Goal: Use online tool/utility

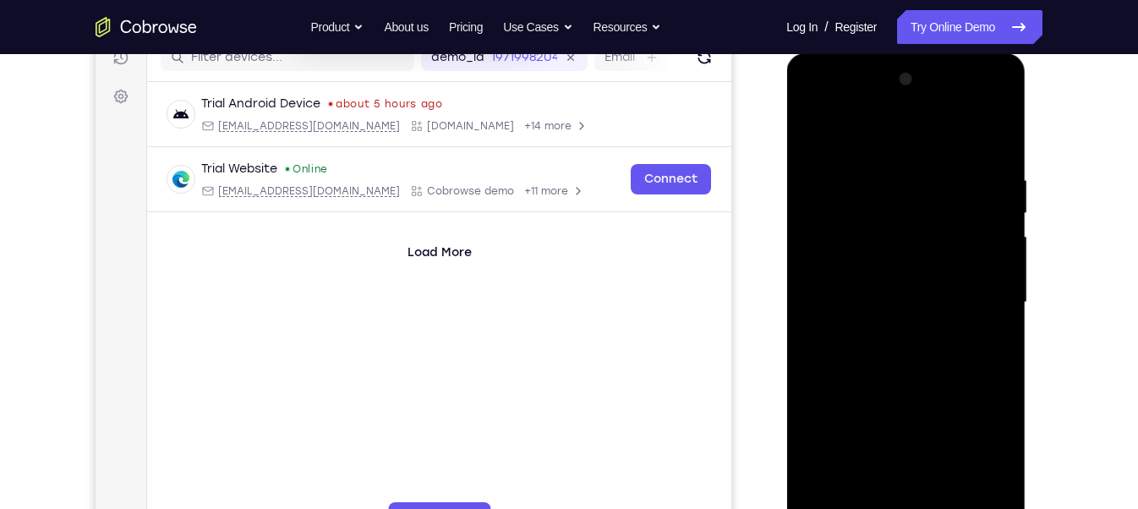
scroll to position [262, 0]
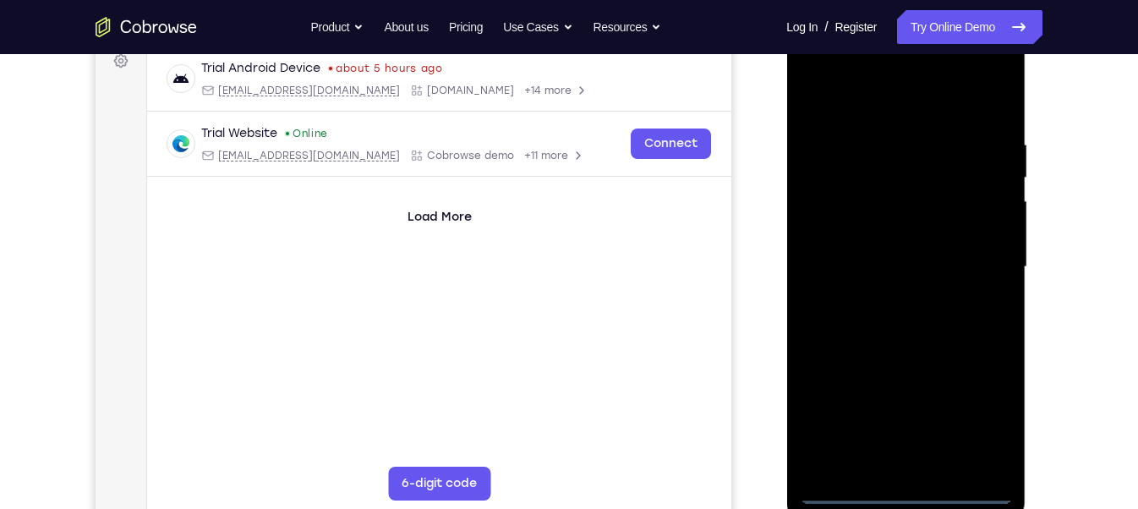
click at [904, 480] on div at bounding box center [905, 266] width 213 height 473
click at [904, 487] on div at bounding box center [905, 266] width 213 height 473
click at [918, 494] on div at bounding box center [905, 266] width 213 height 473
click at [900, 492] on div at bounding box center [905, 266] width 213 height 473
click at [907, 492] on div at bounding box center [905, 266] width 213 height 473
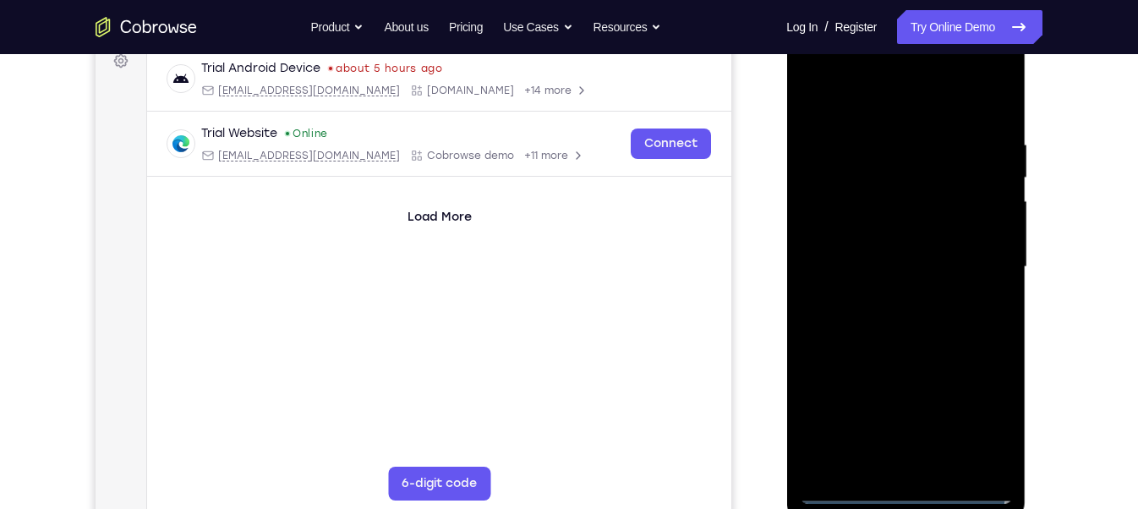
click at [932, 269] on div at bounding box center [905, 266] width 213 height 473
click at [979, 427] on div at bounding box center [905, 266] width 213 height 473
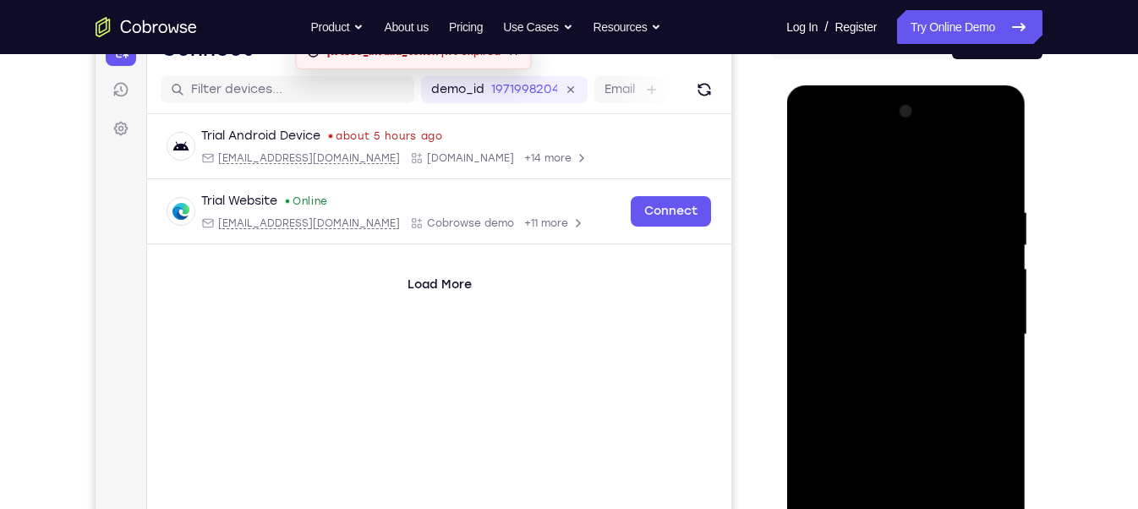
scroll to position [204, 0]
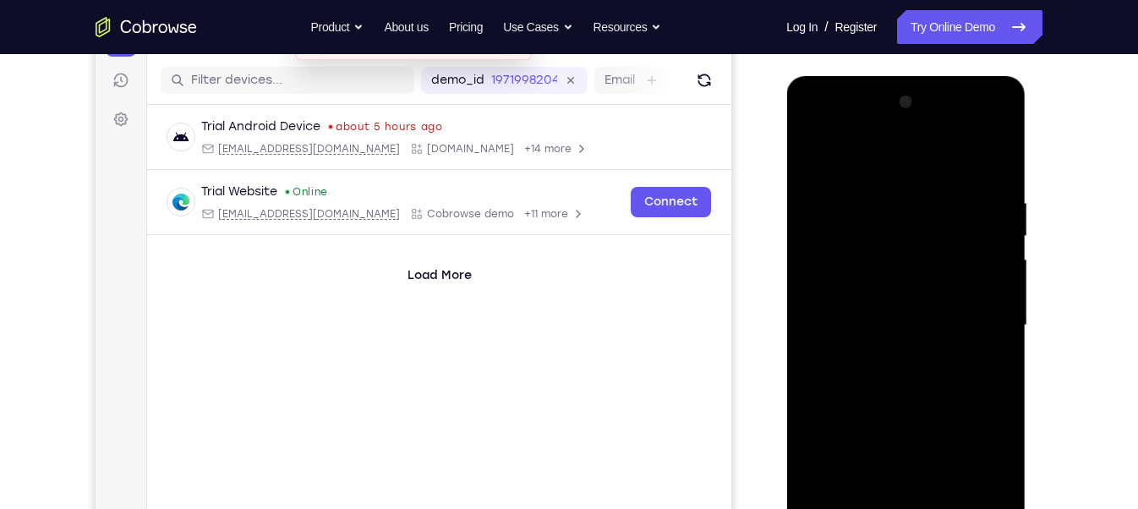
click at [816, 129] on div at bounding box center [905, 325] width 213 height 473
click at [978, 331] on div at bounding box center [905, 325] width 213 height 473
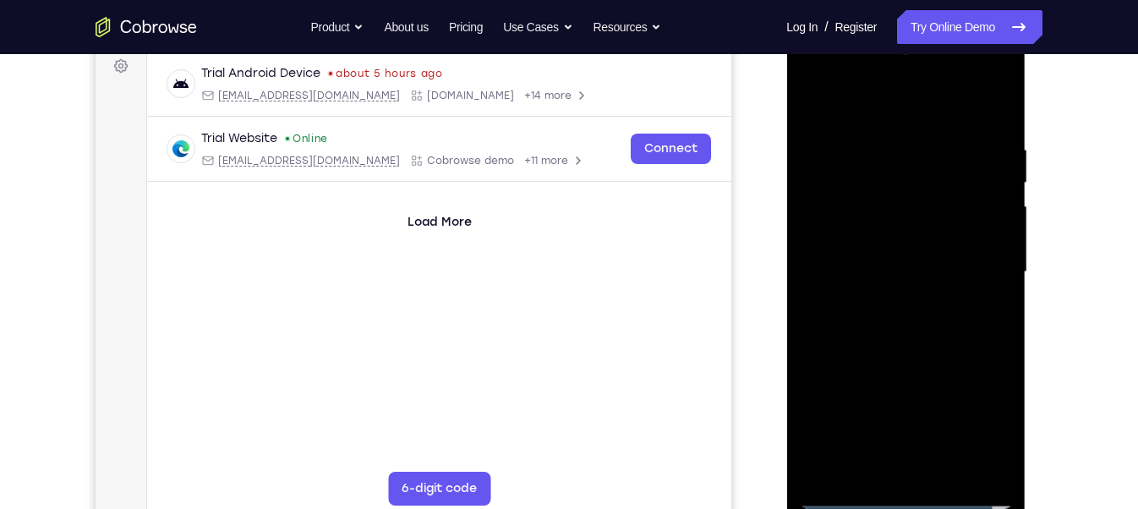
click at [887, 305] on div at bounding box center [905, 272] width 213 height 473
click at [926, 242] on div at bounding box center [905, 272] width 213 height 473
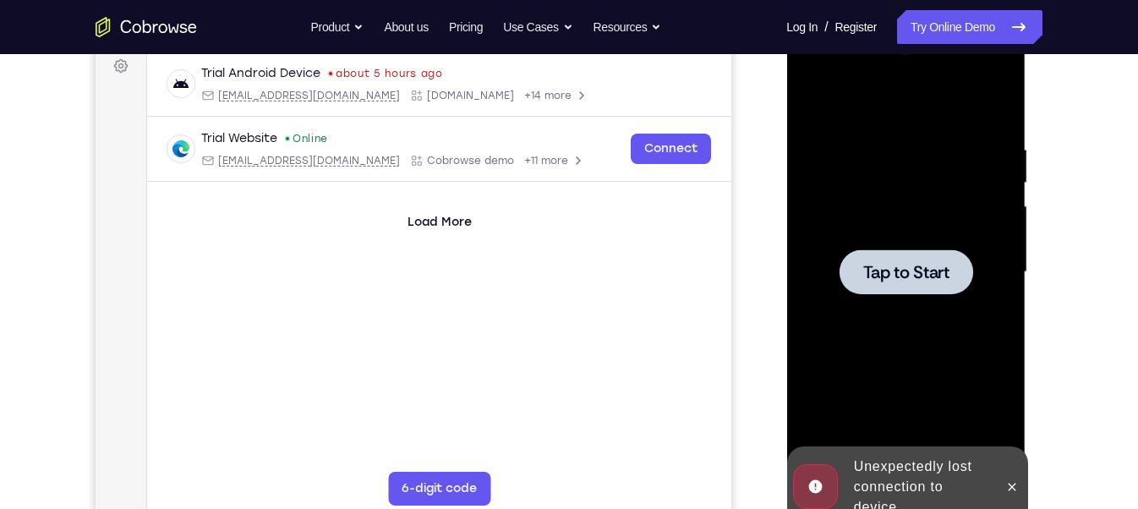
click at [898, 264] on span "Tap to Start" at bounding box center [905, 272] width 86 height 17
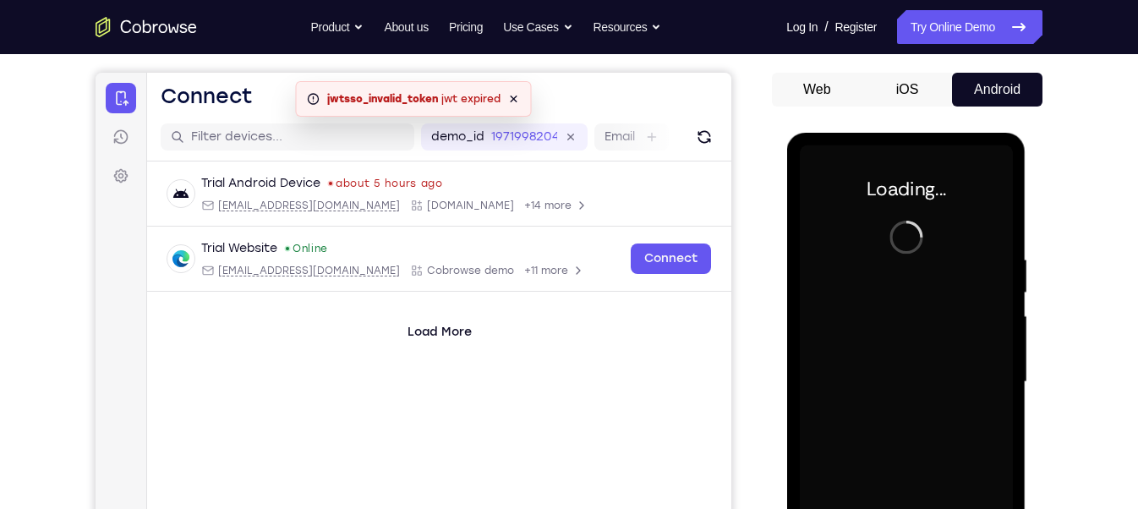
scroll to position [238, 0]
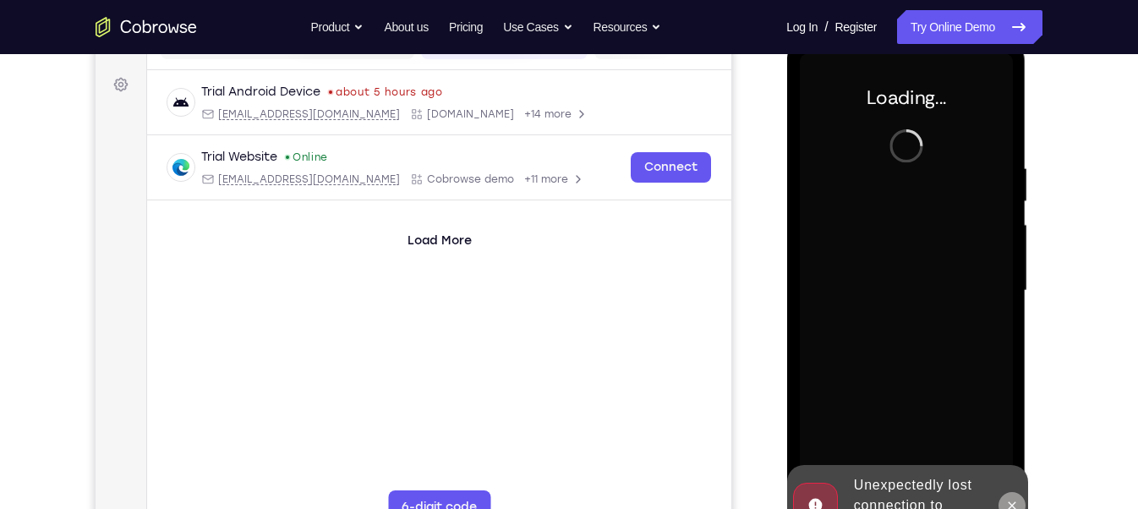
click at [1009, 506] on icon at bounding box center [1011, 506] width 14 height 14
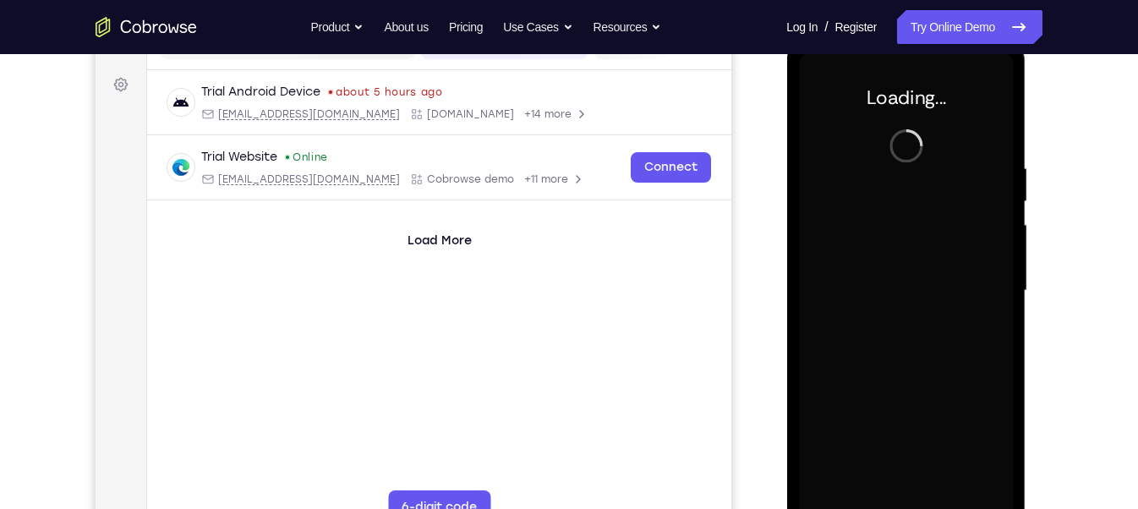
click at [865, 214] on div at bounding box center [905, 290] width 213 height 473
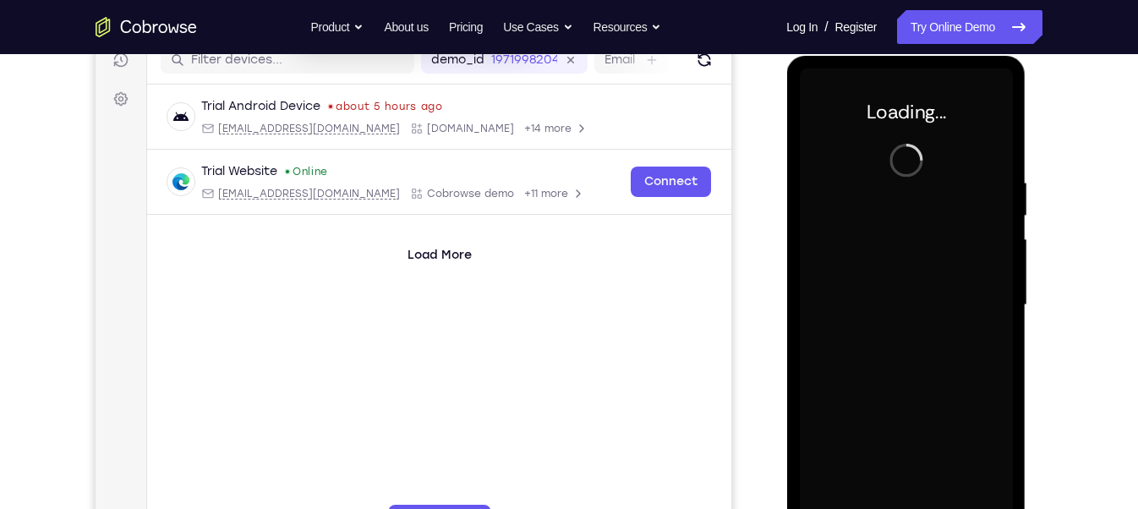
scroll to position [227, 0]
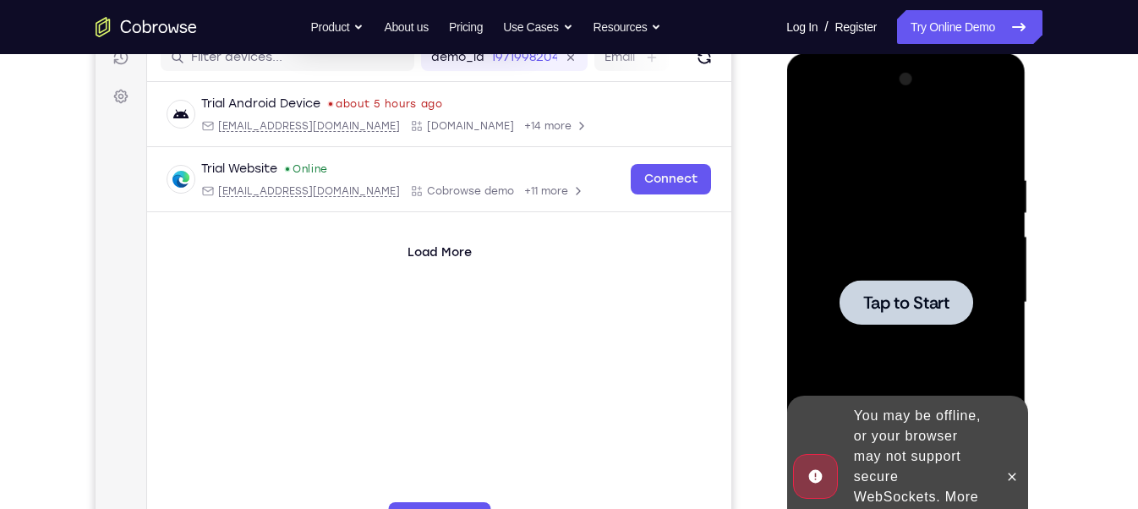
click at [907, 294] on span "Tap to Start" at bounding box center [905, 302] width 86 height 17
click at [1006, 470] on icon at bounding box center [1011, 477] width 14 height 14
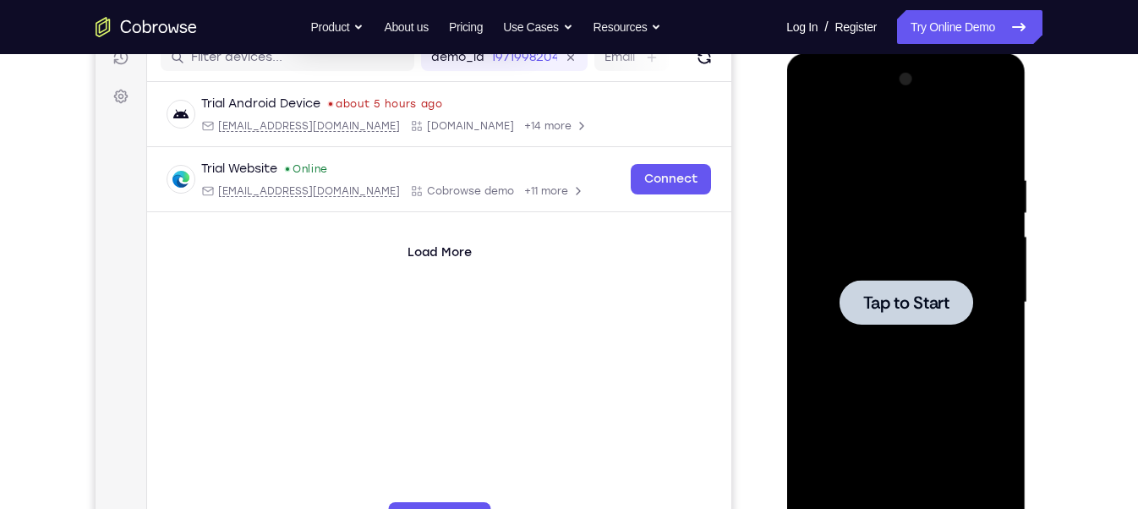
click at [893, 255] on div at bounding box center [905, 302] width 213 height 473
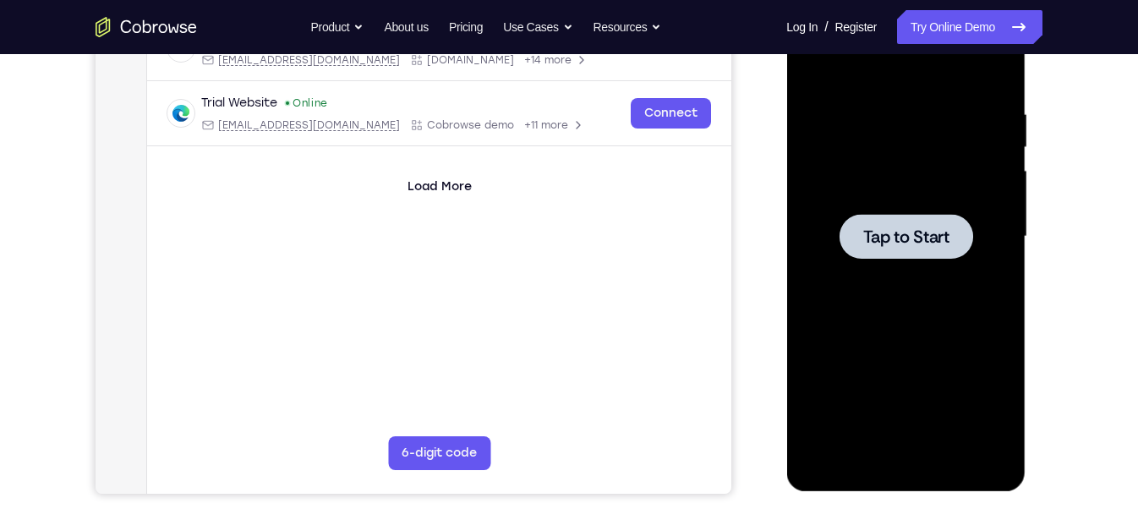
scroll to position [294, 0]
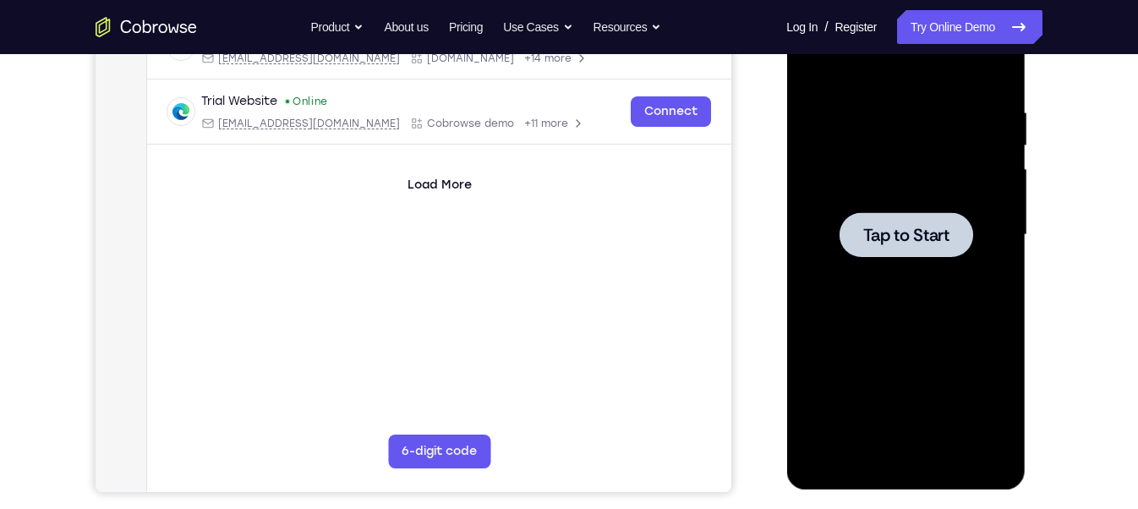
click at [893, 255] on div at bounding box center [906, 234] width 134 height 45
drag, startPoint x: 893, startPoint y: 188, endPoint x: 893, endPoint y: 255, distance: 67.6
click at [893, 255] on div at bounding box center [906, 234] width 134 height 45
click at [927, 267] on div at bounding box center [905, 234] width 213 height 473
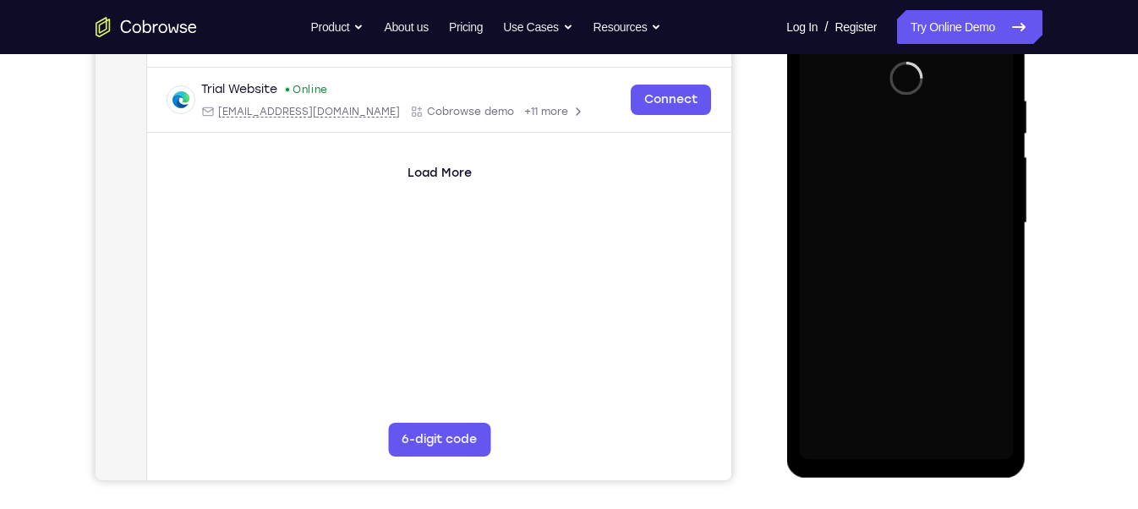
scroll to position [307, 0]
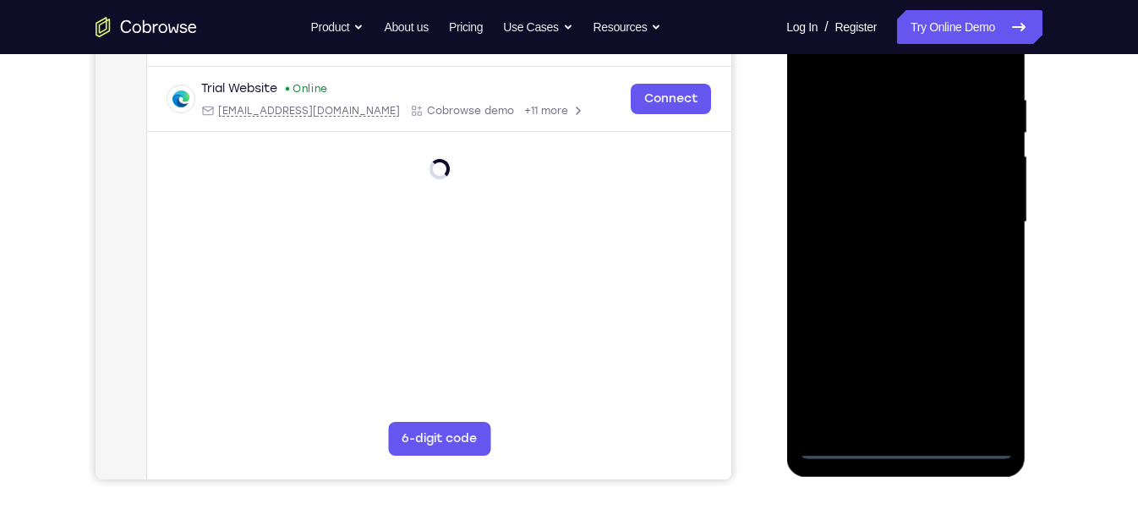
click at [905, 440] on div at bounding box center [905, 222] width 213 height 473
click at [909, 448] on div at bounding box center [905, 222] width 213 height 473
click at [979, 373] on div at bounding box center [905, 222] width 213 height 473
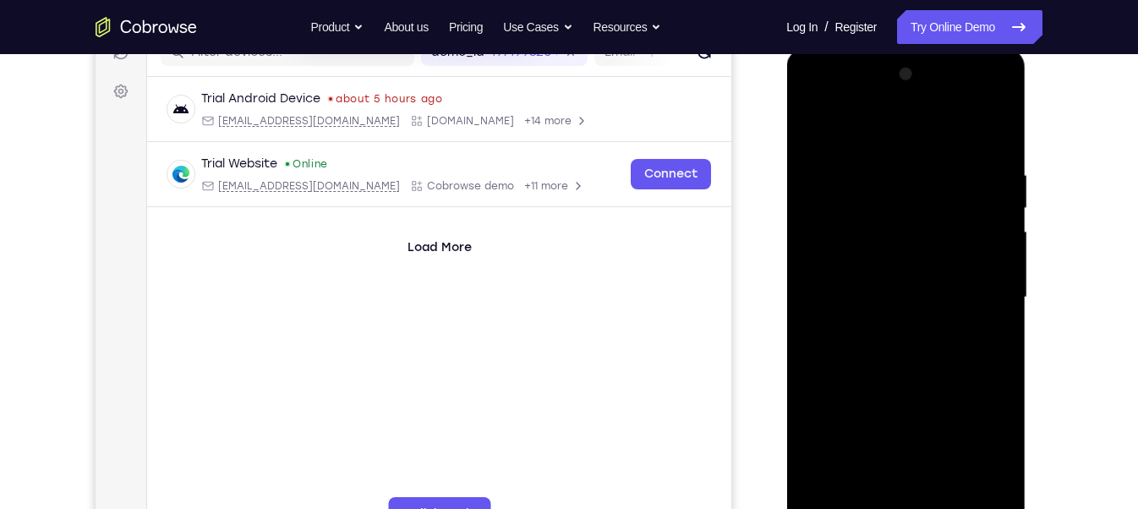
scroll to position [228, 0]
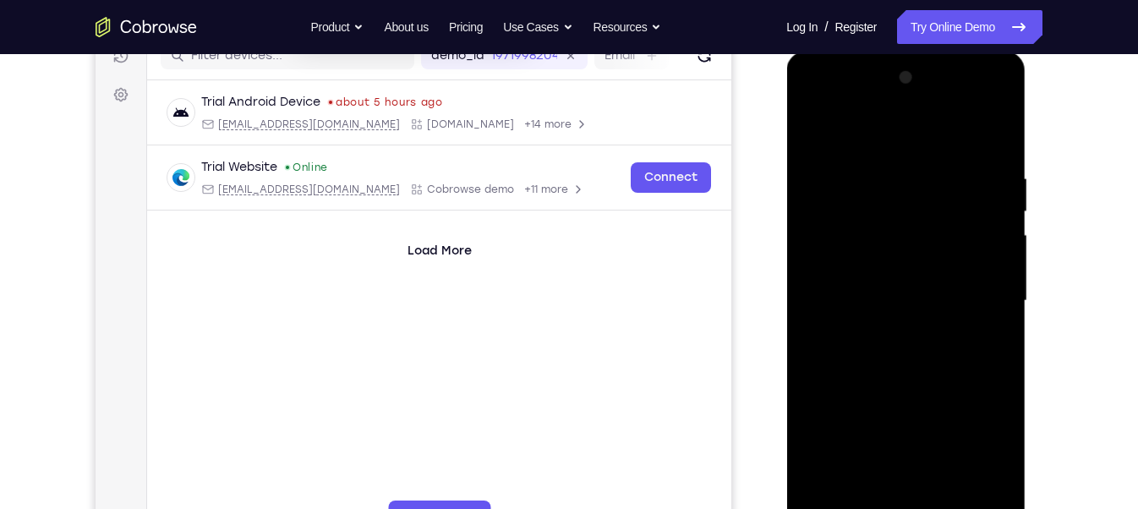
click at [817, 106] on div at bounding box center [905, 300] width 213 height 473
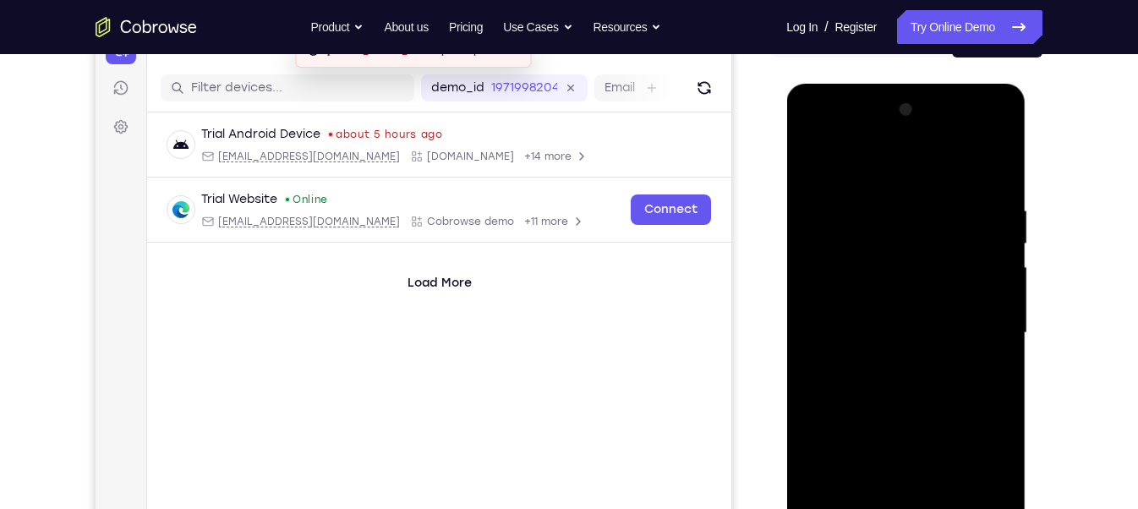
scroll to position [195, 0]
click at [979, 319] on div at bounding box center [905, 333] width 213 height 473
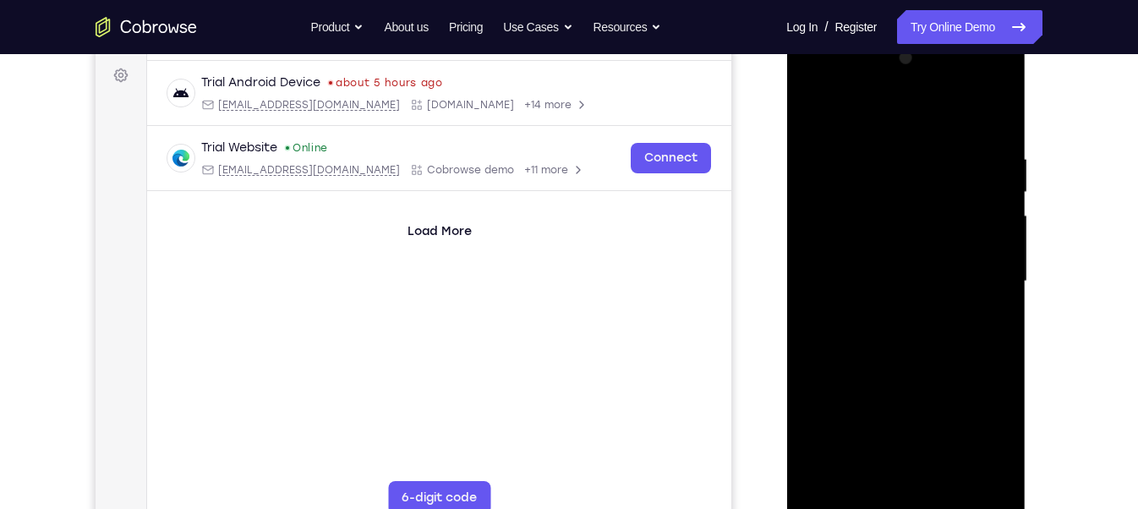
scroll to position [257, 0]
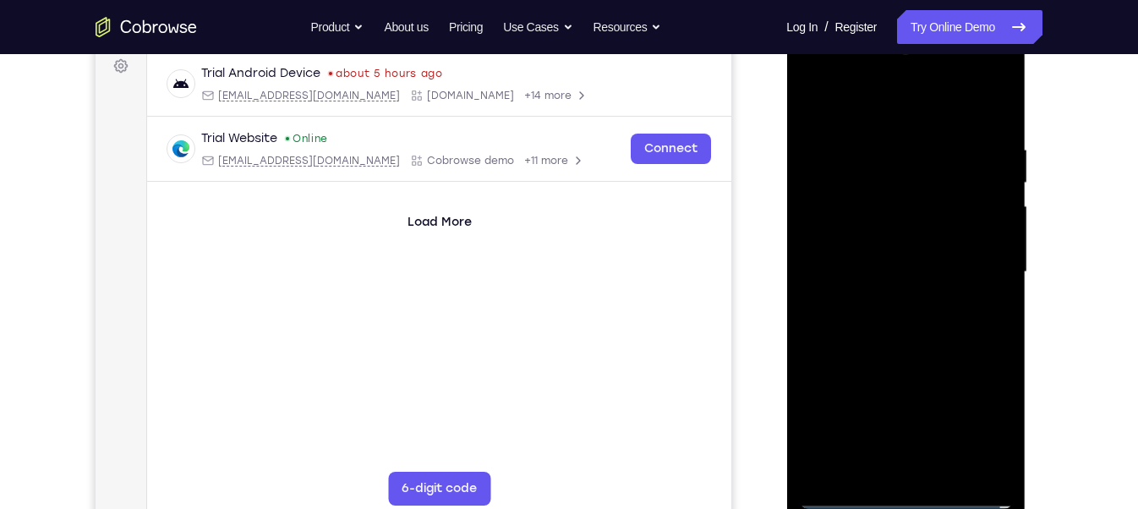
click at [933, 469] on div at bounding box center [905, 272] width 213 height 473
click at [869, 261] on div at bounding box center [905, 272] width 213 height 473
click at [893, 241] on div at bounding box center [905, 272] width 213 height 473
click at [893, 270] on div at bounding box center [905, 272] width 213 height 473
click at [902, 332] on div at bounding box center [905, 272] width 213 height 473
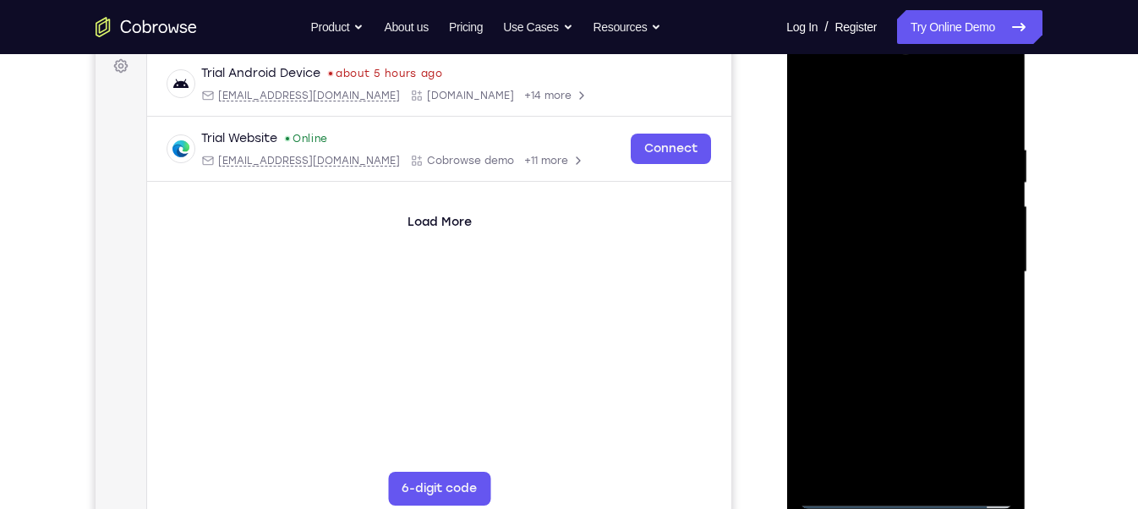
click at [927, 331] on div at bounding box center [905, 272] width 213 height 473
click at [922, 326] on div at bounding box center [905, 272] width 213 height 473
click at [917, 325] on div at bounding box center [905, 272] width 213 height 473
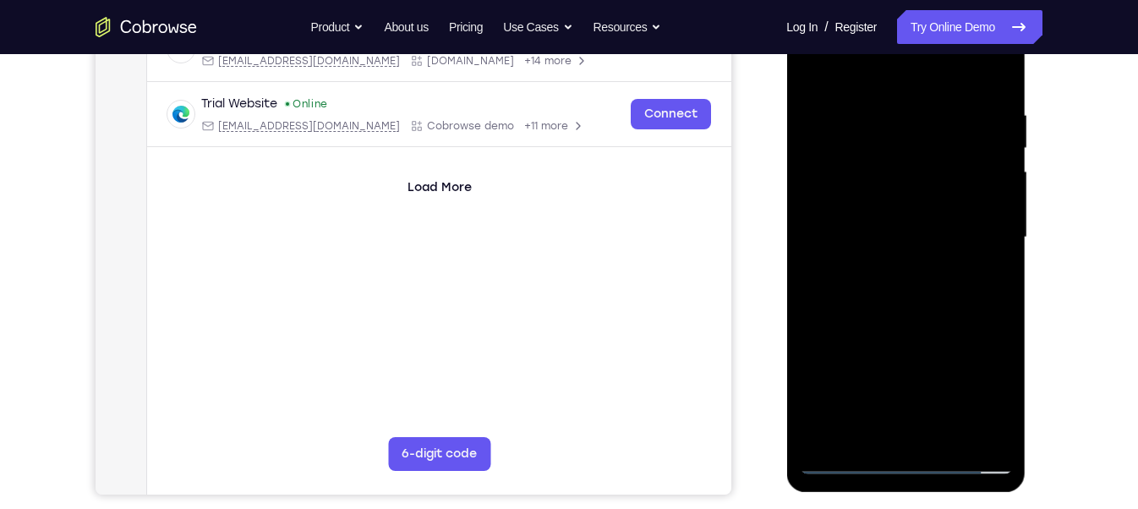
scroll to position [294, 0]
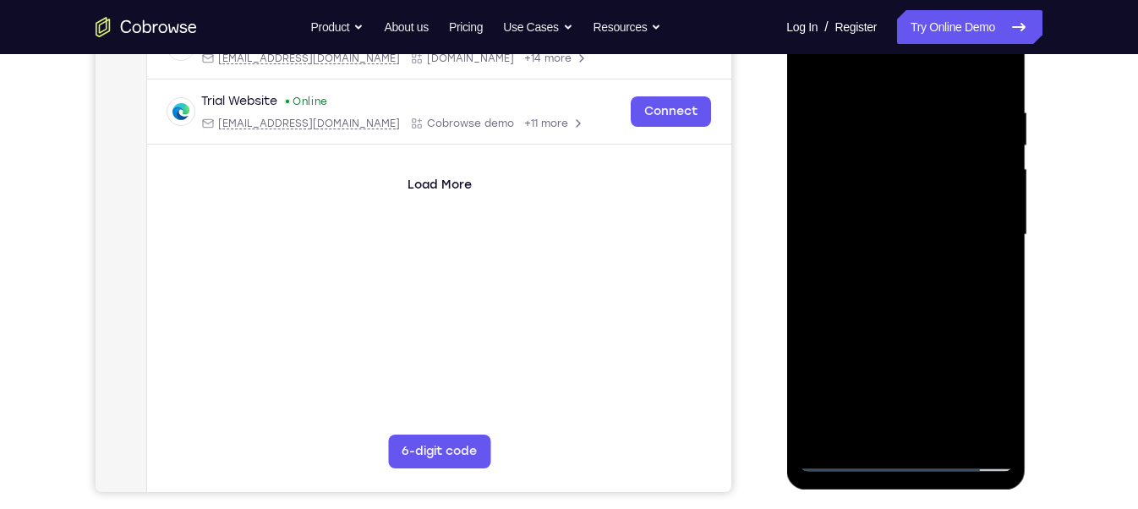
click at [922, 309] on div at bounding box center [905, 234] width 213 height 473
click at [881, 108] on div at bounding box center [905, 234] width 213 height 473
click at [977, 431] on div at bounding box center [905, 234] width 213 height 473
drag, startPoint x: 982, startPoint y: 347, endPoint x: 840, endPoint y: 374, distance: 144.6
click at [840, 374] on div at bounding box center [905, 234] width 213 height 473
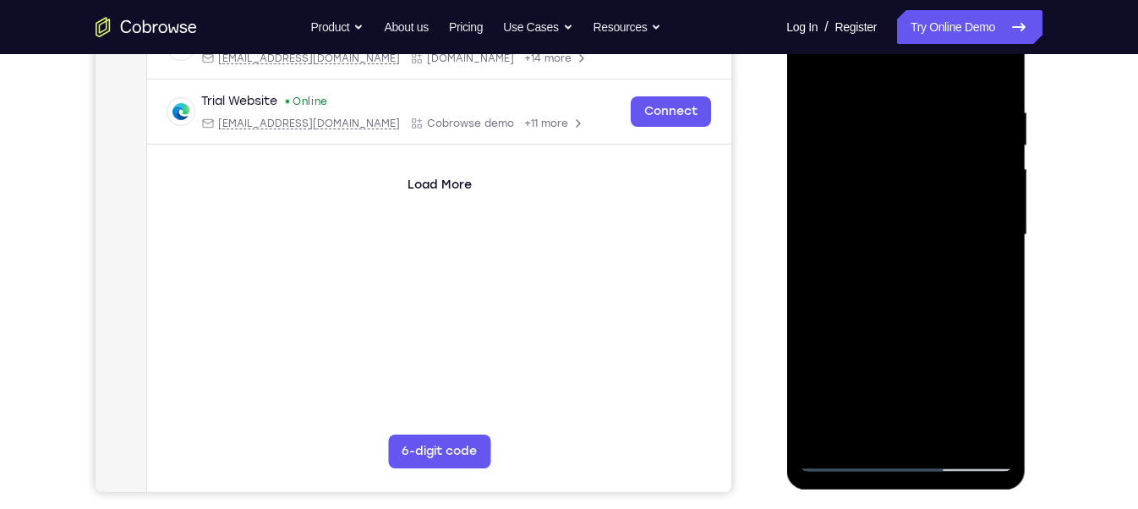
drag, startPoint x: 990, startPoint y: 248, endPoint x: 867, endPoint y: 275, distance: 126.4
click at [867, 275] on div at bounding box center [905, 234] width 213 height 473
click at [968, 220] on div at bounding box center [905, 234] width 213 height 473
click at [992, 234] on div at bounding box center [905, 234] width 213 height 473
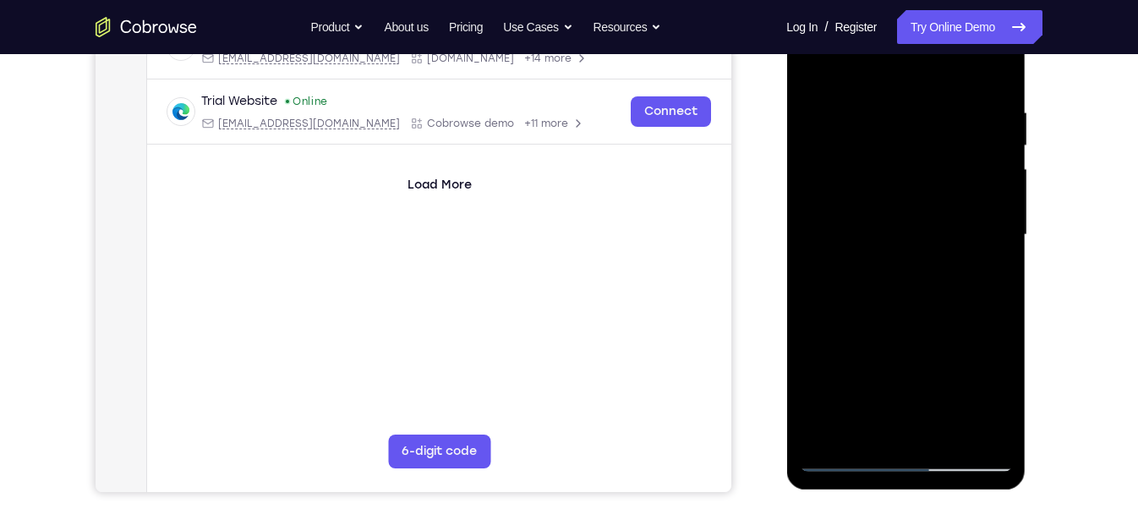
click at [991, 205] on div at bounding box center [905, 234] width 213 height 473
drag, startPoint x: 989, startPoint y: 217, endPoint x: 868, endPoint y: 216, distance: 120.9
click at [868, 216] on div at bounding box center [905, 234] width 213 height 473
click at [968, 173] on div at bounding box center [905, 234] width 213 height 473
click at [994, 78] on div at bounding box center [905, 234] width 213 height 473
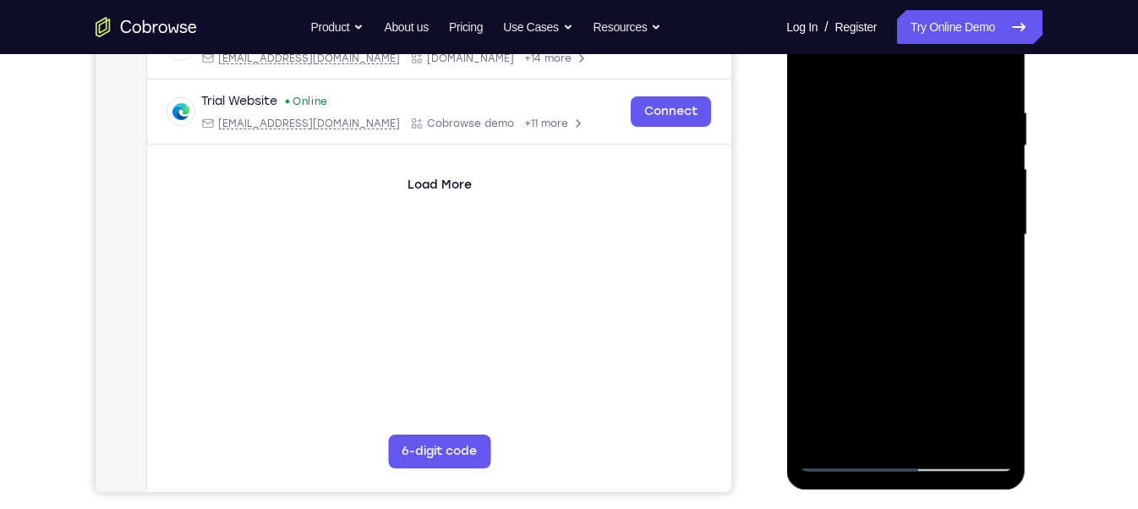
click at [935, 107] on div at bounding box center [905, 234] width 213 height 473
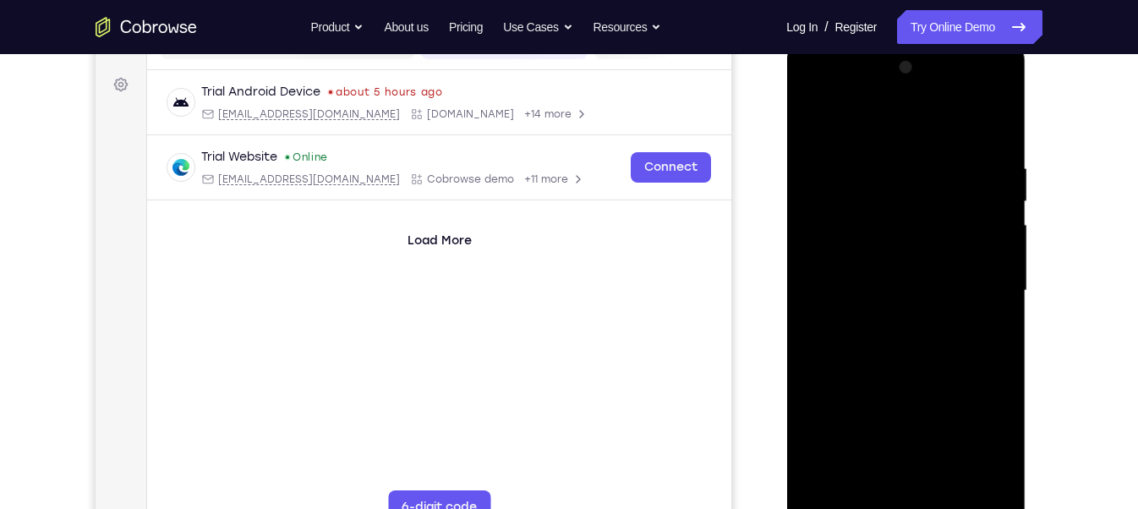
scroll to position [238, 0]
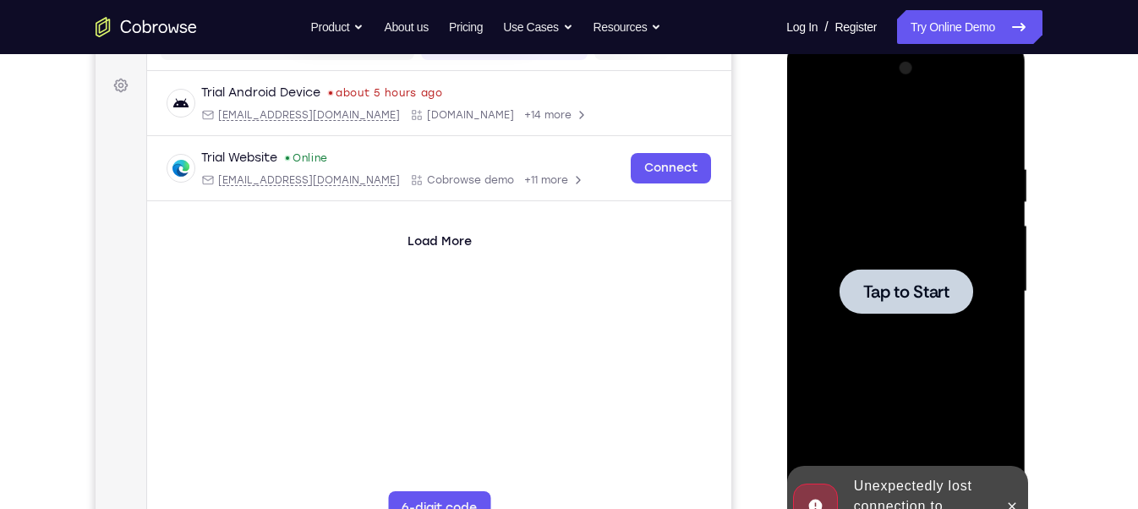
click at [944, 199] on div at bounding box center [905, 291] width 213 height 473
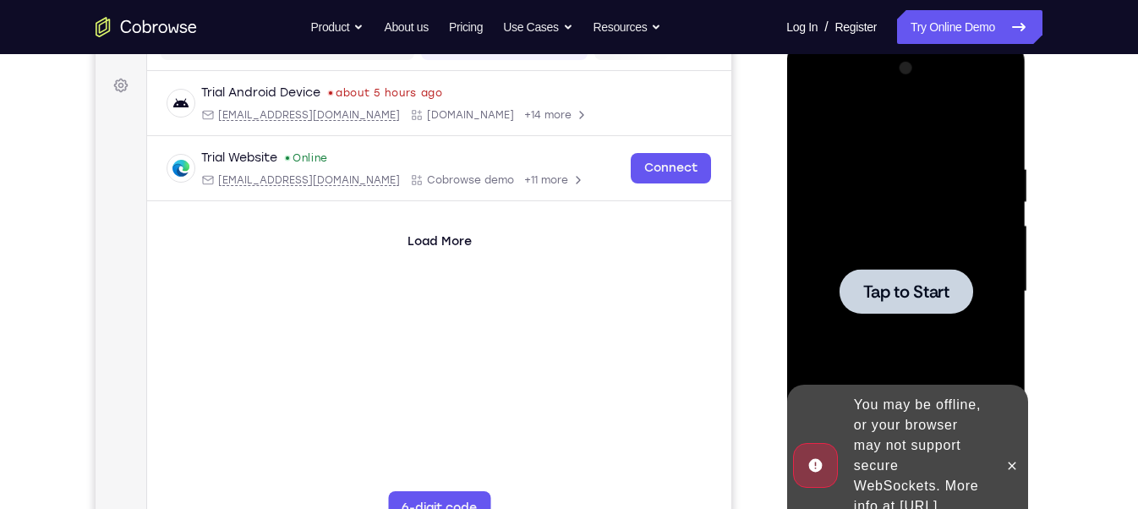
click at [869, 298] on span "Tap to Start" at bounding box center [905, 291] width 86 height 17
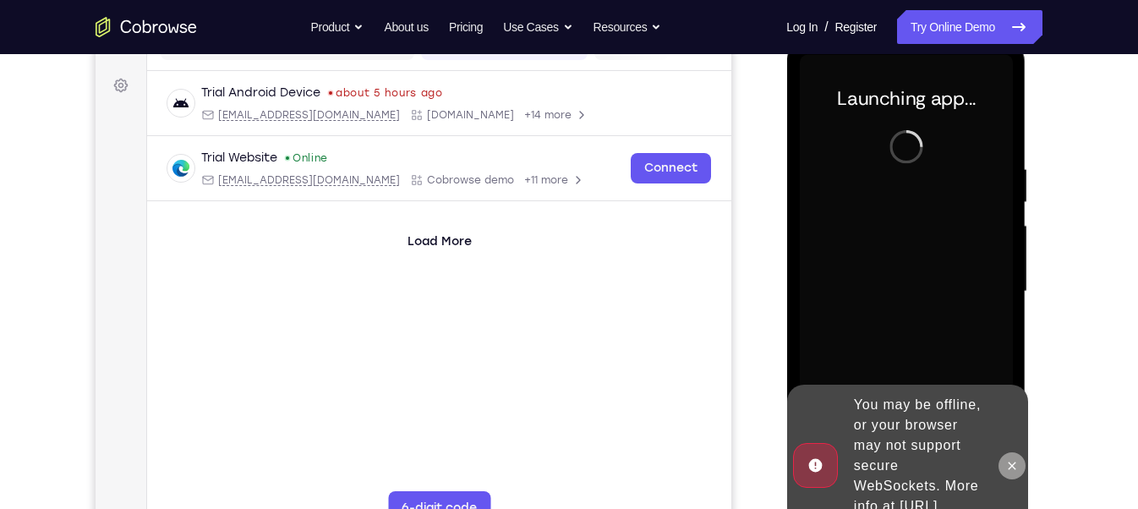
click at [1007, 459] on icon at bounding box center [1011, 466] width 14 height 14
